Goal: Task Accomplishment & Management: Use online tool/utility

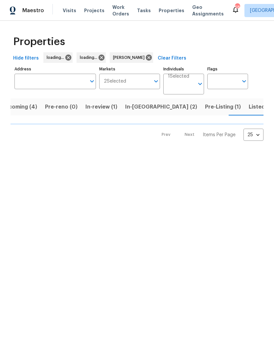
scroll to position [0, 13]
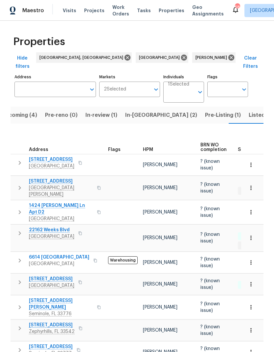
click at [249, 110] on span "Listed (36)" at bounding box center [263, 114] width 28 height 9
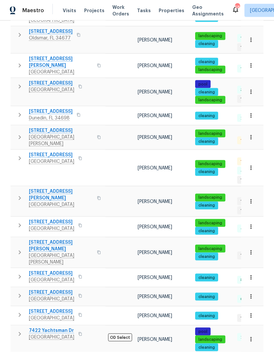
scroll to position [26, 0]
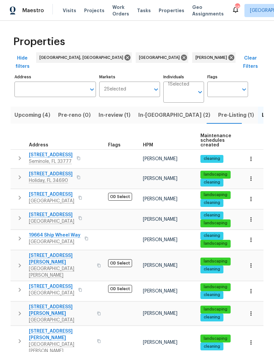
click at [19, 156] on icon "button" at bounding box center [20, 158] width 2 height 4
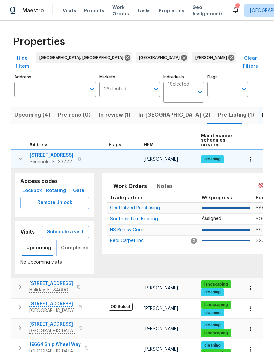
click at [68, 244] on span "Completed" at bounding box center [75, 248] width 28 height 8
click at [33, 244] on span "Upcoming" at bounding box center [38, 248] width 25 height 8
click at [62, 244] on span "Completed" at bounding box center [75, 248] width 28 height 8
click at [53, 228] on span "Schedule a visit" at bounding box center [65, 232] width 37 height 8
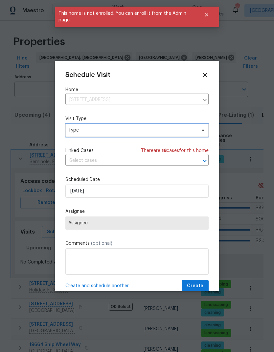
click at [180, 130] on span "Type" at bounding box center [132, 130] width 128 height 7
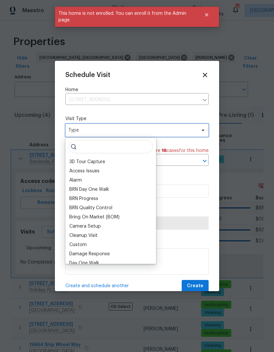
click at [160, 133] on span "Type" at bounding box center [132, 130] width 128 height 7
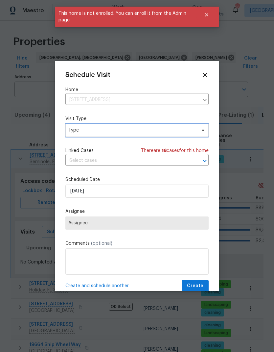
click at [150, 132] on span "Type" at bounding box center [132, 130] width 128 height 7
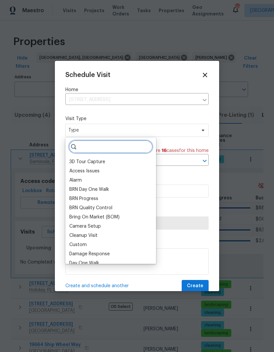
click at [132, 148] on input "search" at bounding box center [111, 146] width 84 height 13
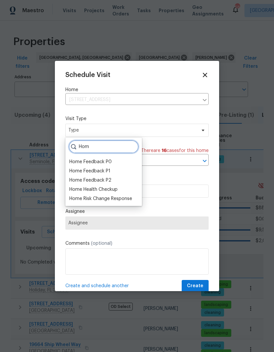
type input "Hom"
click at [78, 187] on div "Home Health Checkup" at bounding box center [93, 189] width 48 height 7
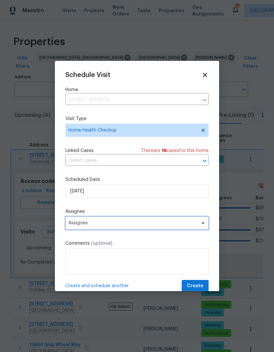
click at [72, 225] on span "Assignee" at bounding box center [132, 222] width 129 height 5
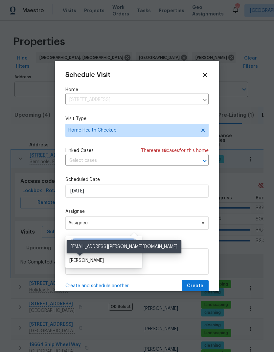
type input "Mat"
click at [75, 259] on div "[PERSON_NAME]" at bounding box center [86, 260] width 35 height 7
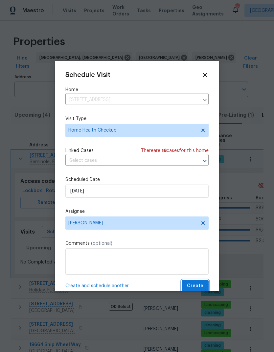
click at [194, 287] on span "Create" at bounding box center [195, 286] width 16 height 8
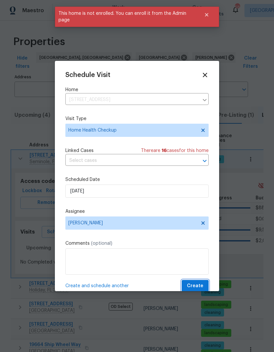
click at [198, 285] on span "Create" at bounding box center [195, 286] width 16 height 8
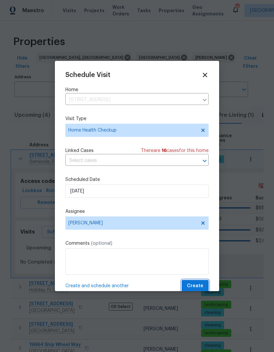
click at [204, 287] on button "Create" at bounding box center [195, 286] width 27 height 12
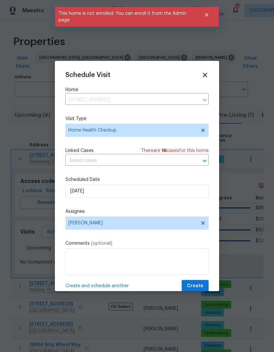
click at [208, 18] on button "Close" at bounding box center [207, 14] width 22 height 13
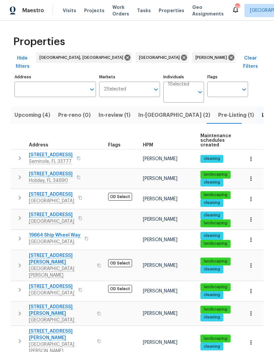
click at [21, 154] on icon "button" at bounding box center [20, 158] width 8 height 8
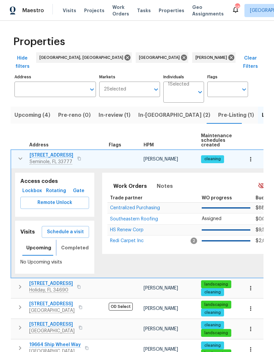
click at [67, 244] on span "Completed" at bounding box center [75, 248] width 28 height 8
click at [24, 240] on button "Upcoming" at bounding box center [38, 248] width 33 height 16
click at [57, 228] on span "Schedule a visit" at bounding box center [65, 232] width 37 height 8
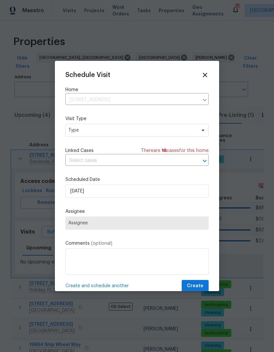
click at [77, 225] on span "Assignee" at bounding box center [136, 222] width 137 height 5
click at [81, 129] on span "Type" at bounding box center [132, 130] width 128 height 7
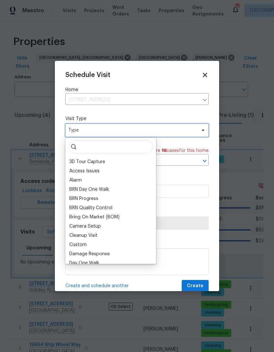
click at [82, 129] on span "Type" at bounding box center [132, 130] width 128 height 7
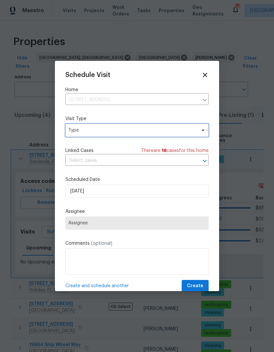
click at [83, 125] on span "Type" at bounding box center [136, 130] width 143 height 13
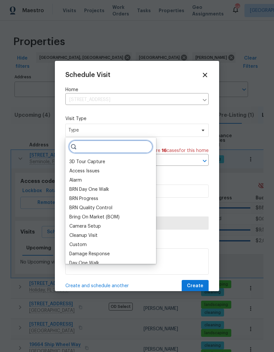
click at [83, 146] on input "search" at bounding box center [111, 146] width 84 height 13
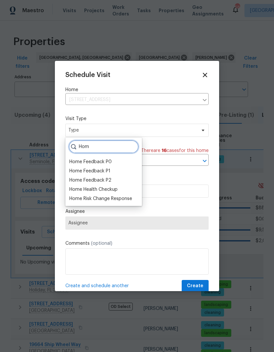
type input "Hom"
click at [79, 187] on div "Home Health Checkup" at bounding box center [93, 189] width 48 height 7
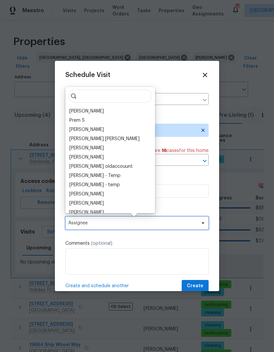
click at [72, 225] on span "Assignee" at bounding box center [132, 222] width 129 height 5
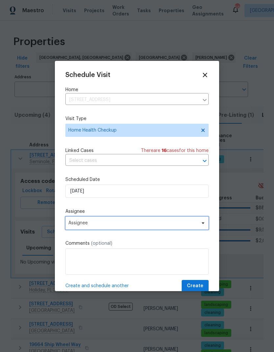
click at [75, 222] on span "Assignee" at bounding box center [132, 222] width 129 height 5
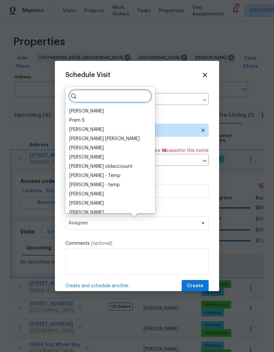
click at [85, 98] on input "search" at bounding box center [110, 95] width 83 height 13
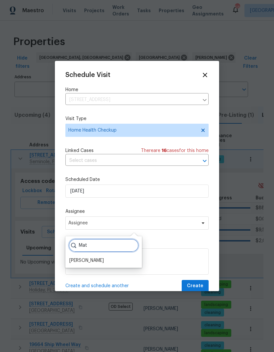
type input "Mat"
click at [73, 260] on div "[PERSON_NAME]" at bounding box center [86, 260] width 35 height 7
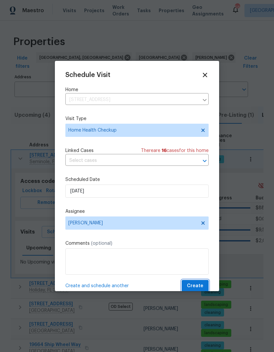
click at [198, 286] on span "Create" at bounding box center [195, 286] width 16 height 8
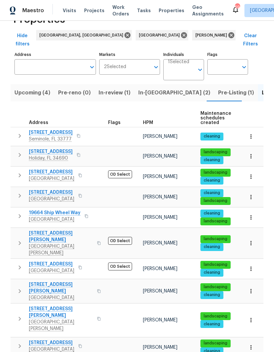
scroll to position [22, 0]
